Goal: Task Accomplishment & Management: Manage account settings

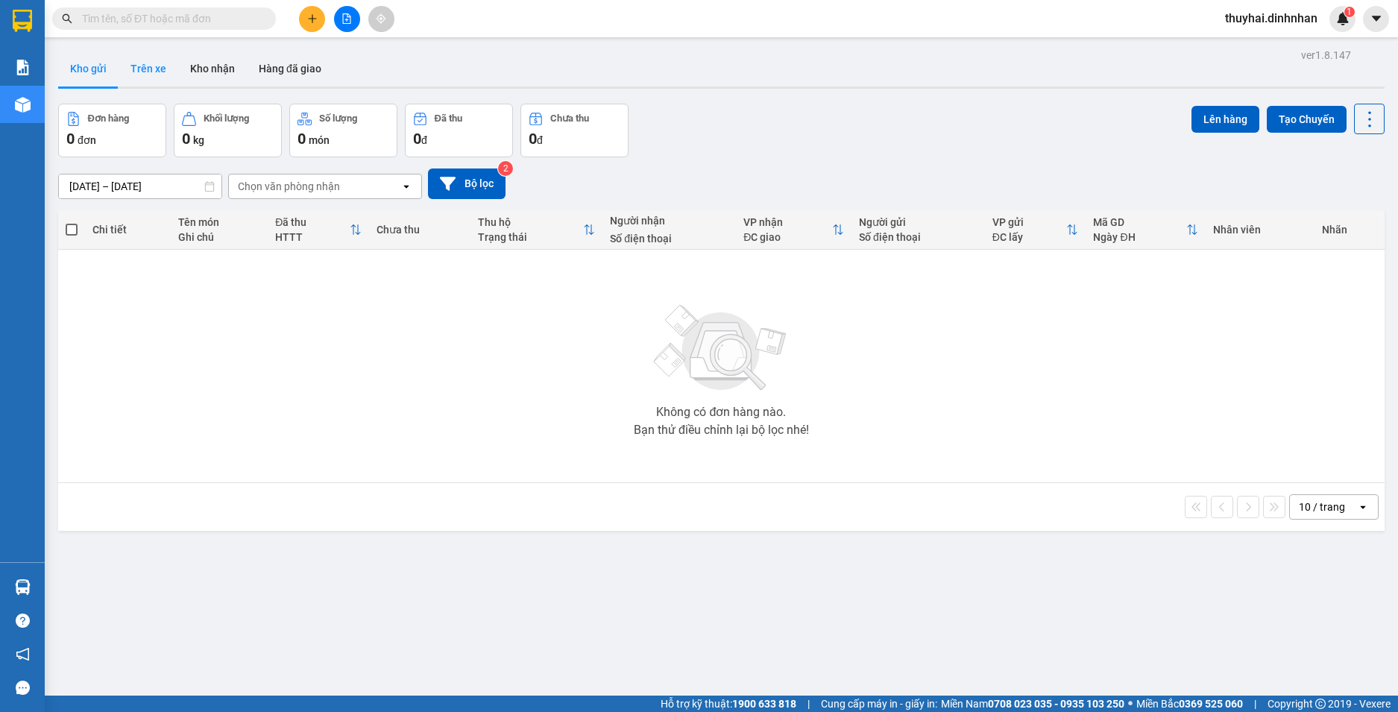
click at [152, 72] on button "Trên xe" at bounding box center [149, 69] width 60 height 36
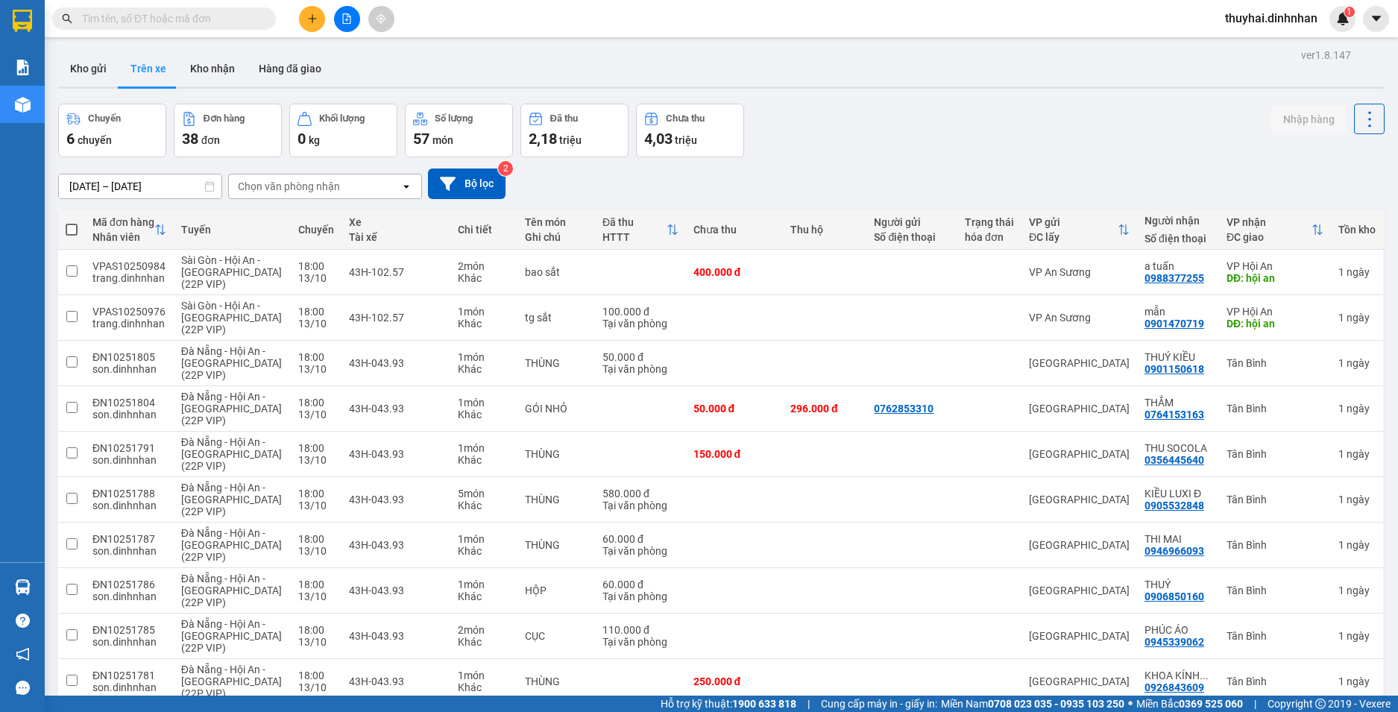
click at [406, 186] on icon at bounding box center [405, 186] width 5 height 3
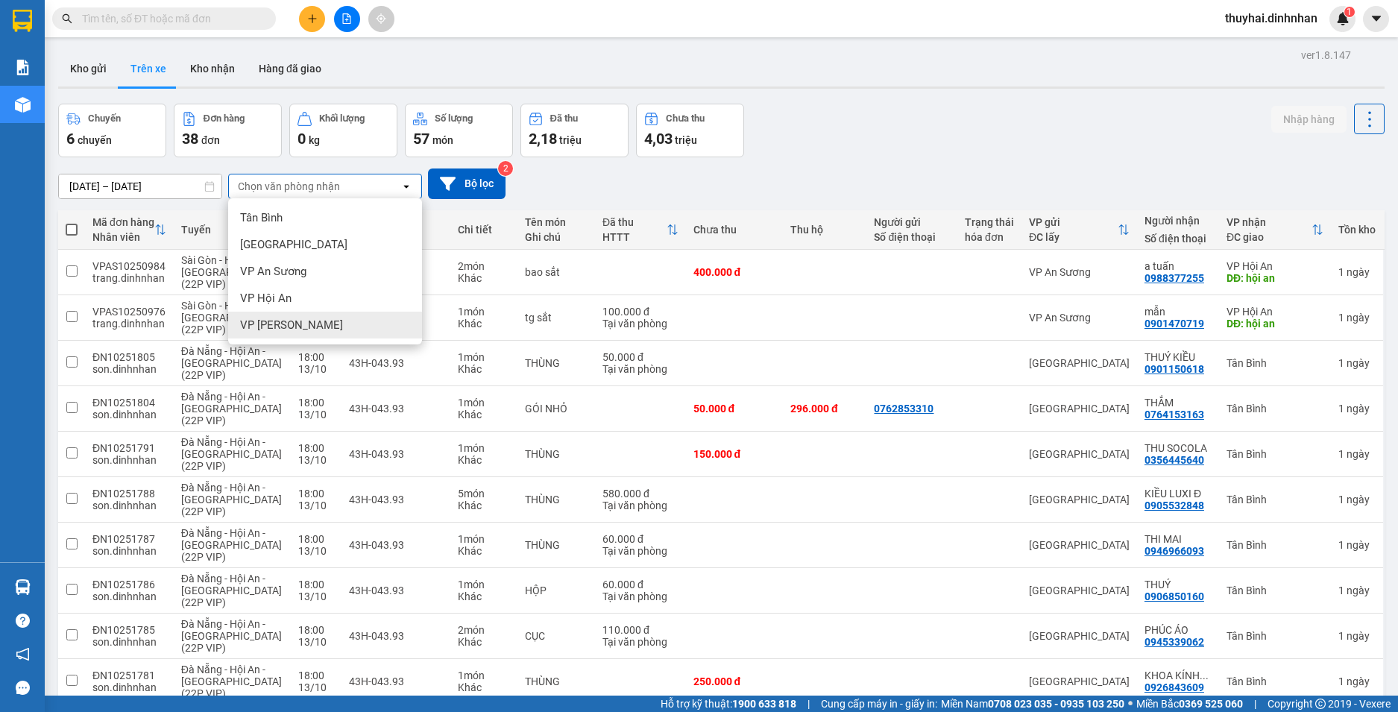
click at [294, 325] on span "VP [PERSON_NAME]" at bounding box center [291, 325] width 103 height 15
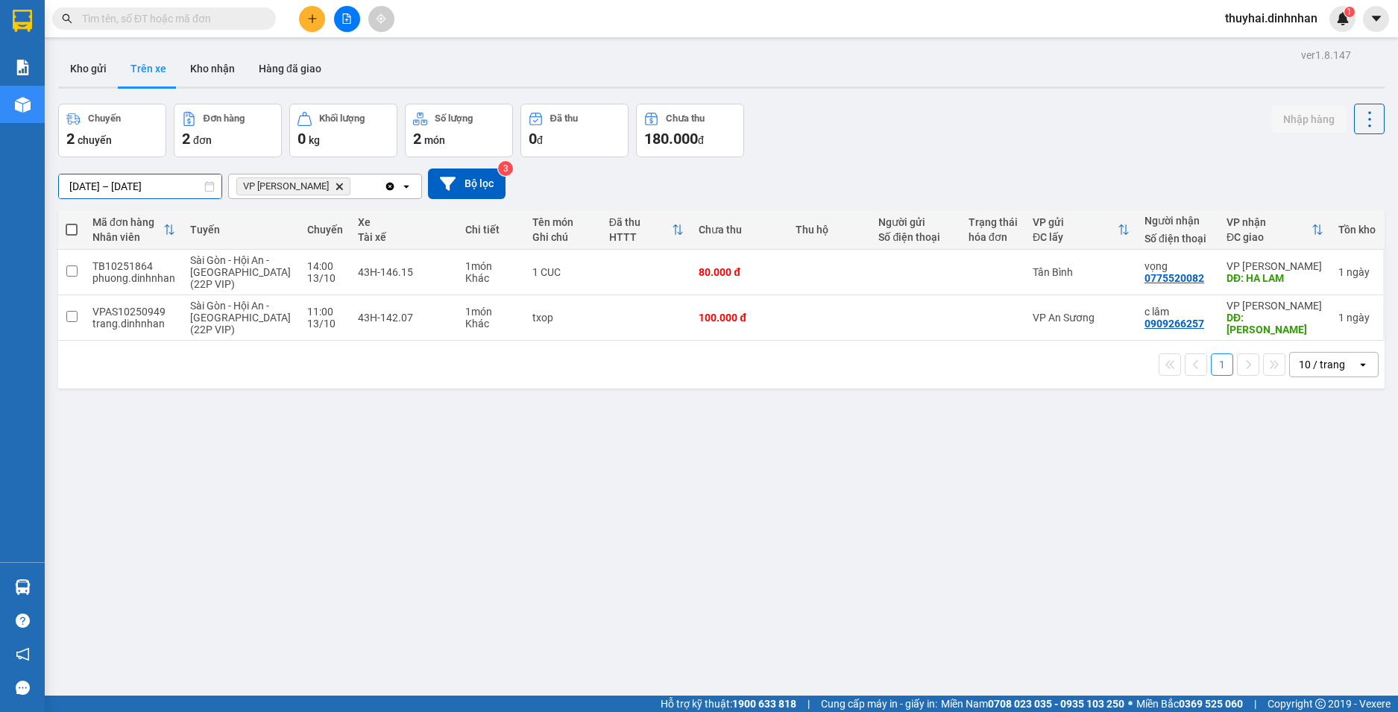
click at [194, 178] on input "[DATE] – [DATE]" at bounding box center [140, 187] width 163 height 24
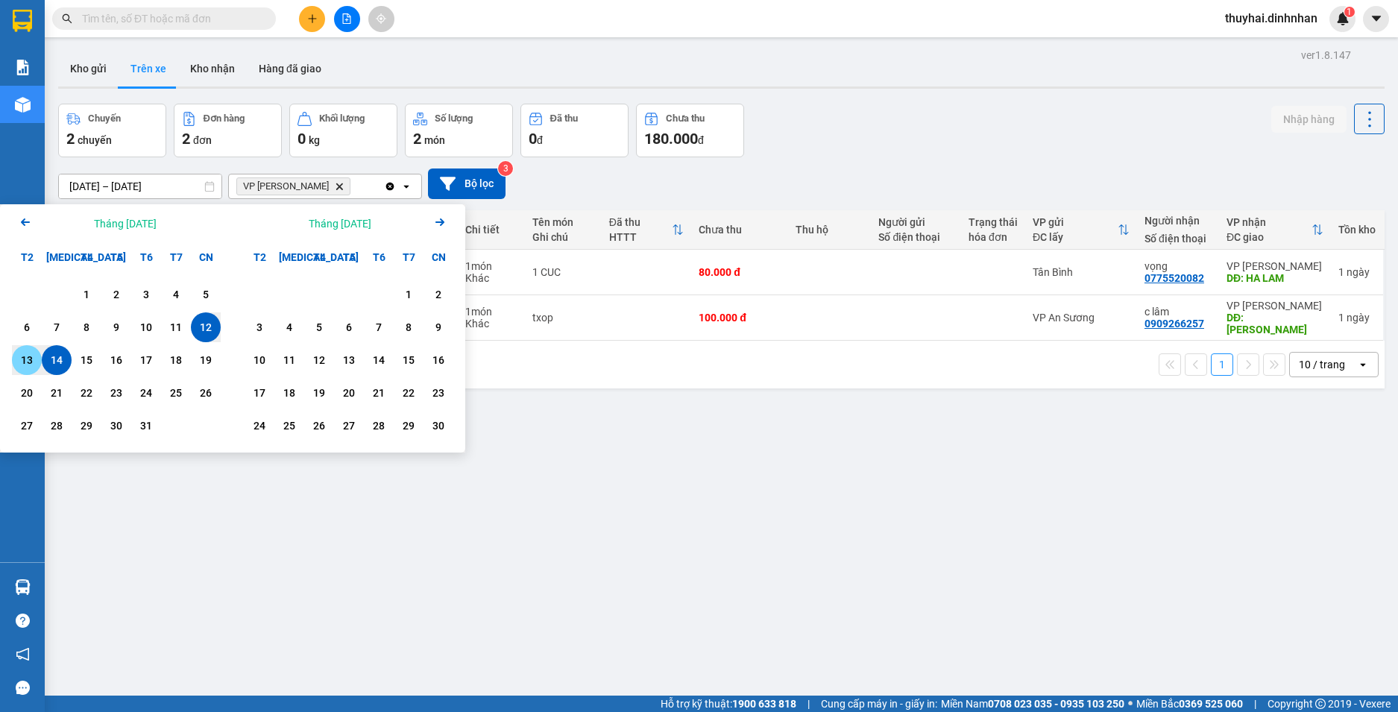
click at [37, 362] on div "13" at bounding box center [27, 360] width 30 height 30
click at [53, 362] on div "14" at bounding box center [56, 360] width 21 height 18
type input "[DATE] – [DATE]"
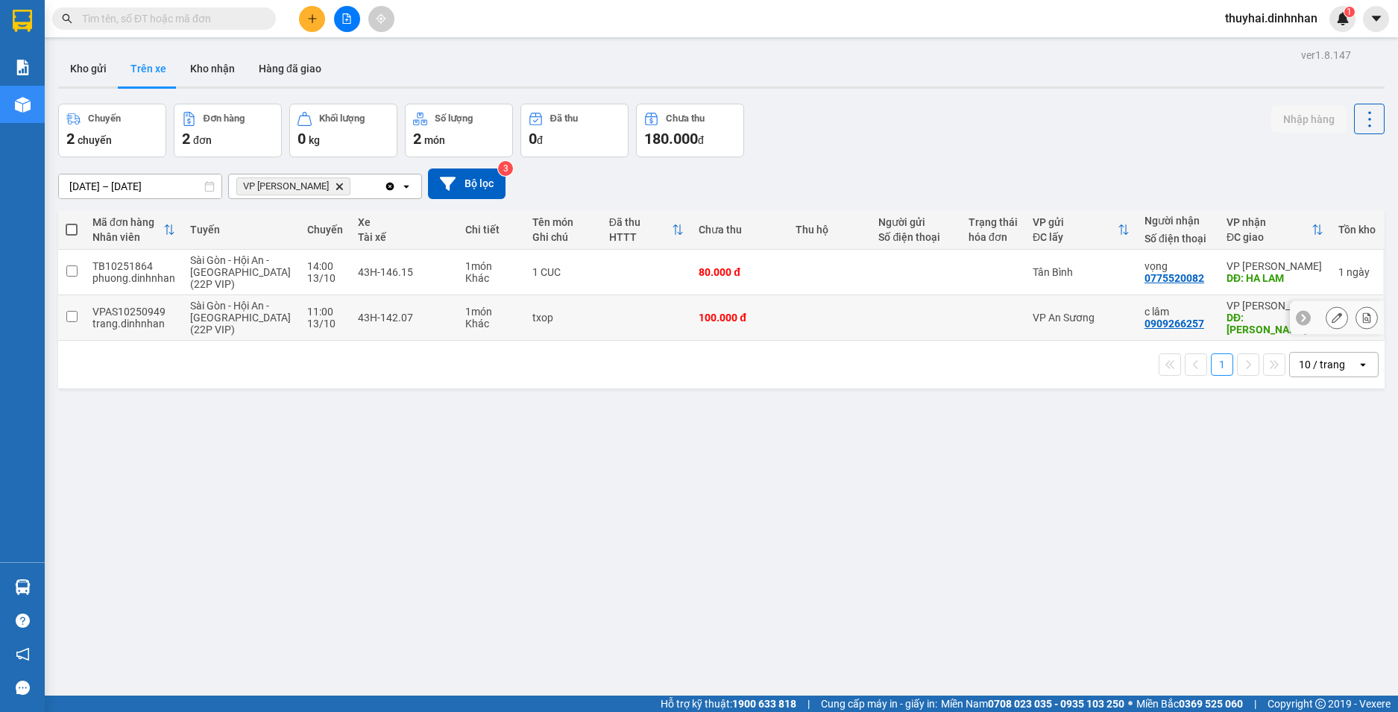
drag, startPoint x: 71, startPoint y: 317, endPoint x: 119, endPoint y: 207, distance: 120.5
click at [72, 317] on input "checkbox" at bounding box center [71, 316] width 11 height 11
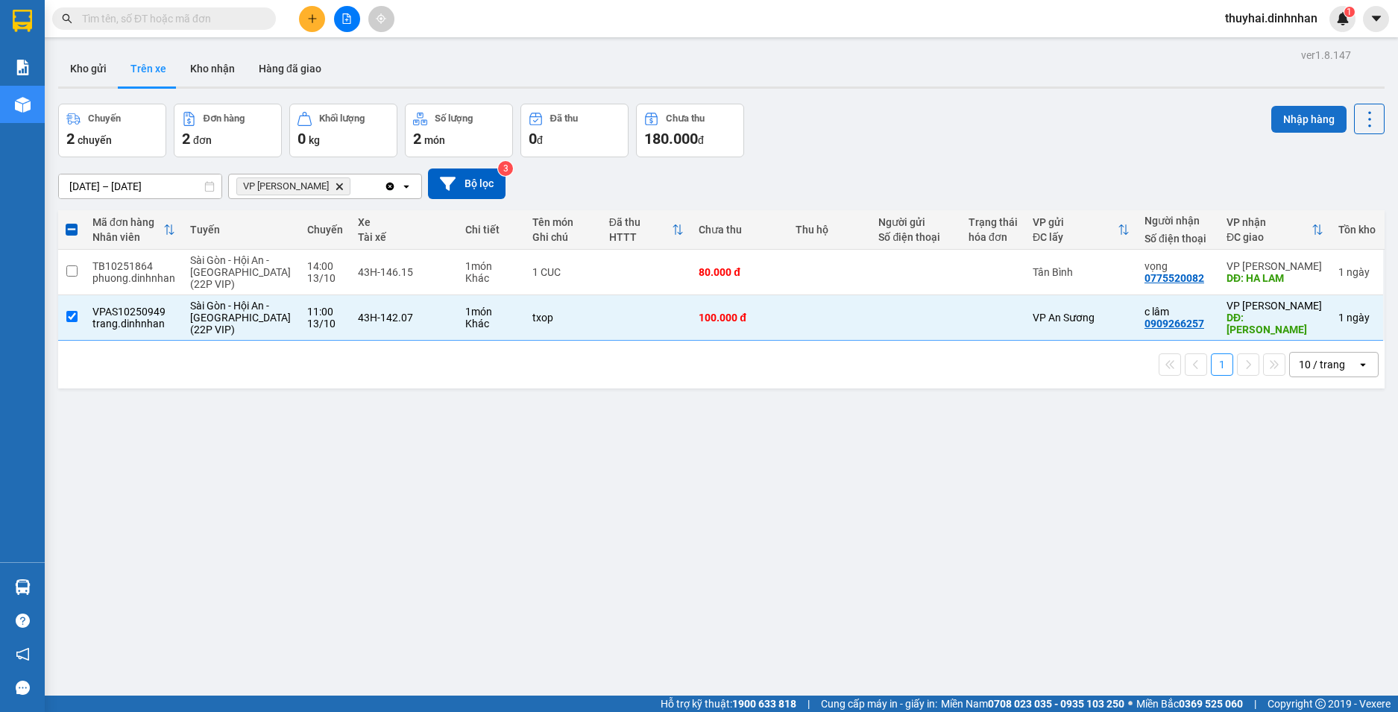
click at [1297, 126] on button "Nhập hàng" at bounding box center [1309, 119] width 75 height 27
checkbox input "false"
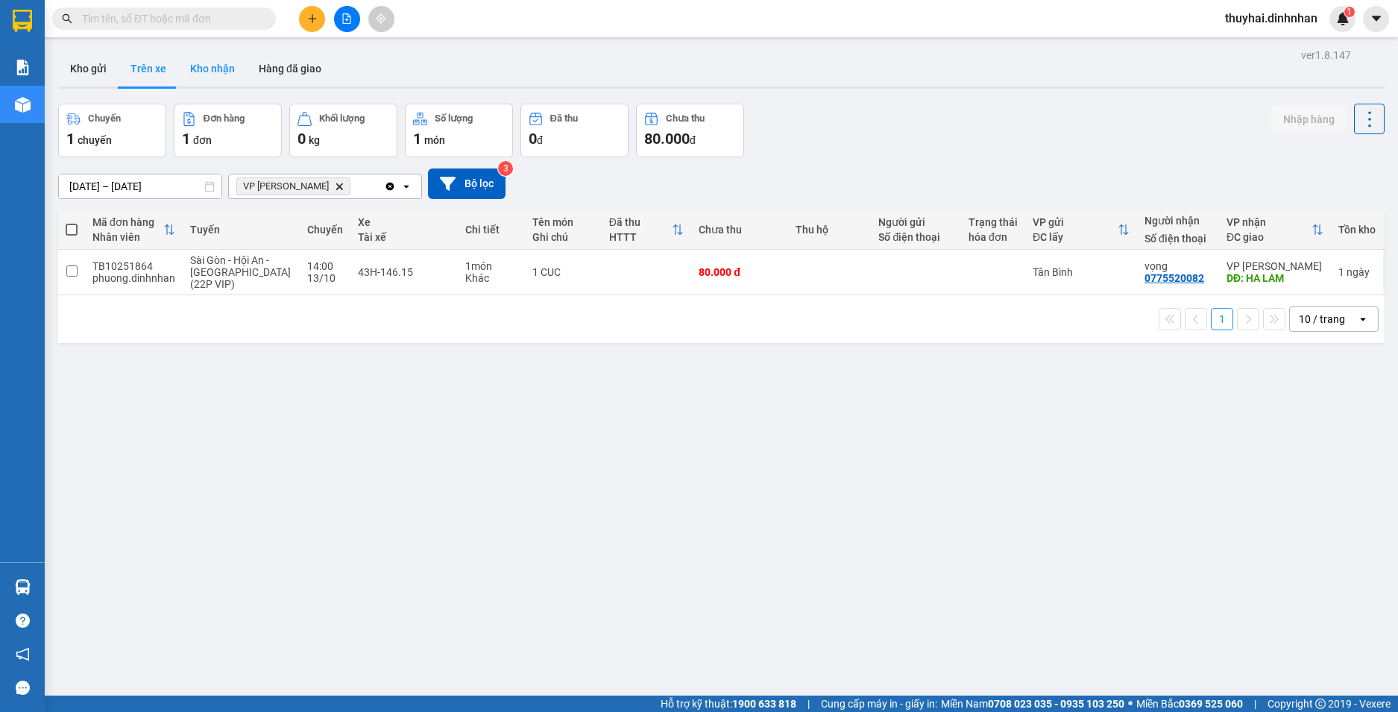
click at [227, 69] on button "Kho nhận" at bounding box center [212, 69] width 69 height 36
type input "[DATE] – [DATE]"
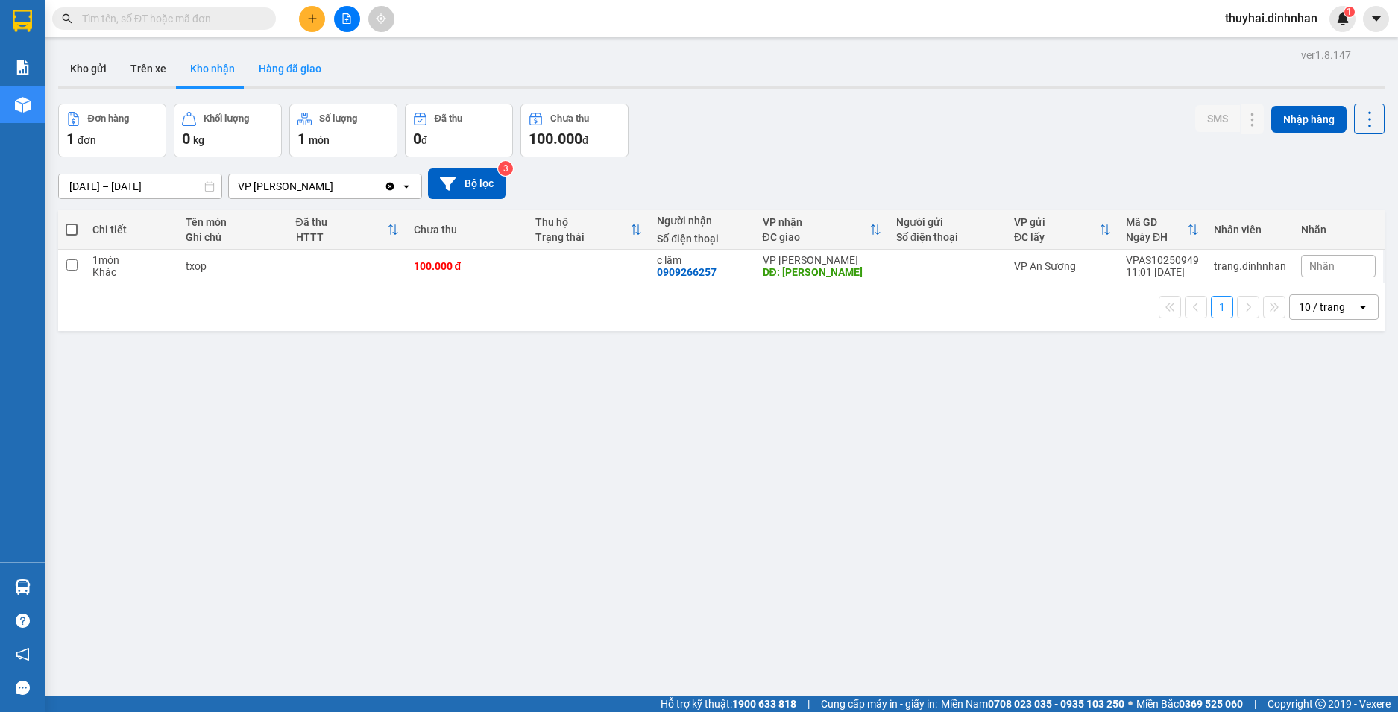
click at [305, 78] on button "Hàng đã giao" at bounding box center [290, 69] width 87 height 36
